Goal: Navigation & Orientation: Understand site structure

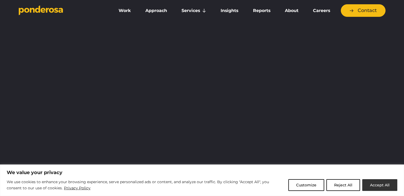
click at [369, 181] on button "Accept All" at bounding box center [379, 186] width 35 height 12
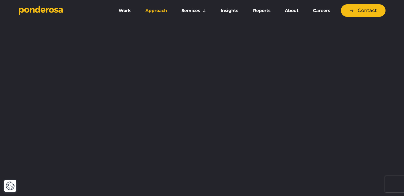
click at [154, 10] on link "Approach" at bounding box center [156, 10] width 34 height 11
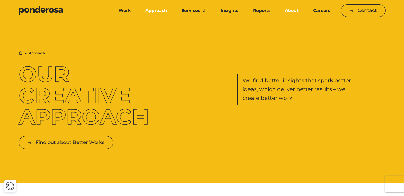
click at [293, 10] on link "About" at bounding box center [292, 10] width 26 height 11
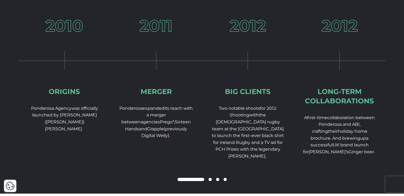
scroll to position [811, 0]
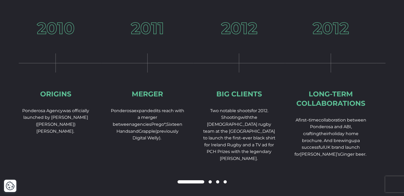
click at [193, 79] on div "2012 Big Clients Two notable shoots for 2012. Shooting w ith the [DEMOGRAPHIC_D…" at bounding box center [239, 108] width 92 height 176
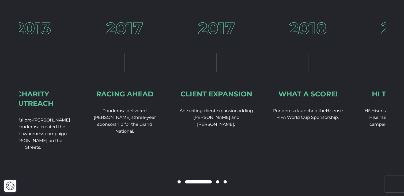
click at [170, 95] on div "2017 Client expansion A n e xciting client expansion adding [PERSON_NAME] and […" at bounding box center [216, 91] width 92 height 142
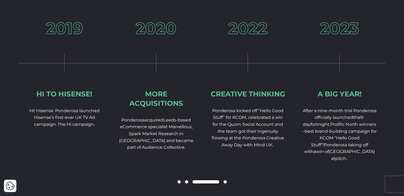
click at [212, 124] on span "Ponderosa kicked off “Hello Good Stuff” for KCOM, celebrated a win for the Quor…" at bounding box center [248, 127] width 72 height 39
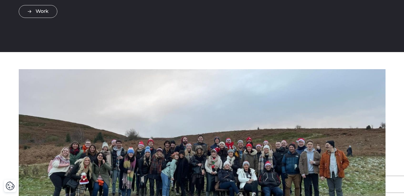
scroll to position [0, 0]
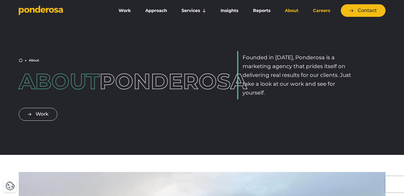
click at [323, 10] on link "Careers" at bounding box center [321, 10] width 29 height 11
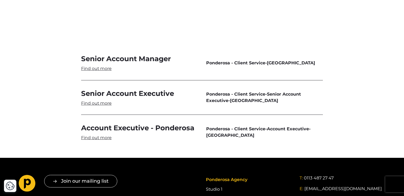
scroll to position [1608, 0]
